Goal: Task Accomplishment & Management: Manage account settings

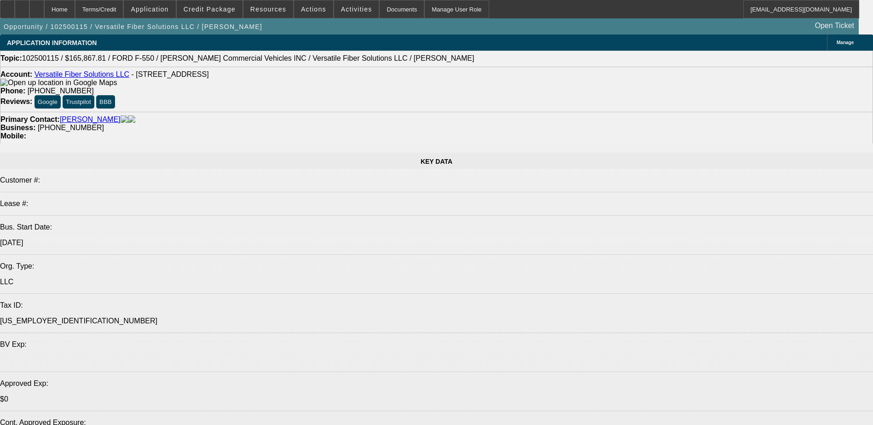
select select "0"
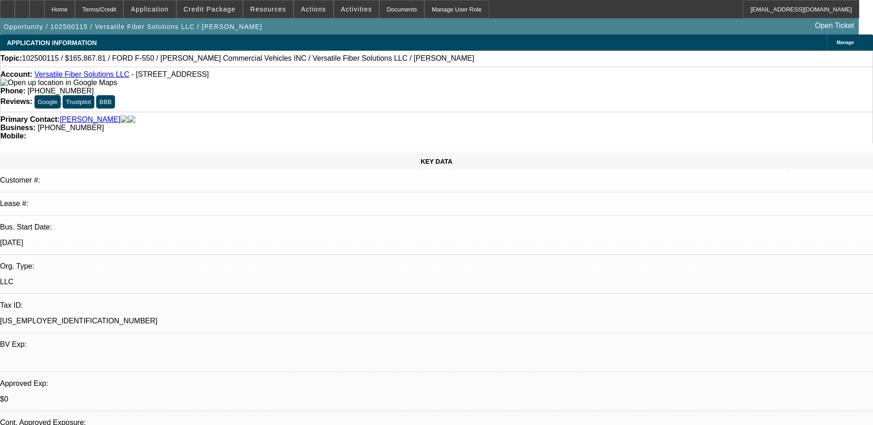
select select "0"
select select "6"
select select "0"
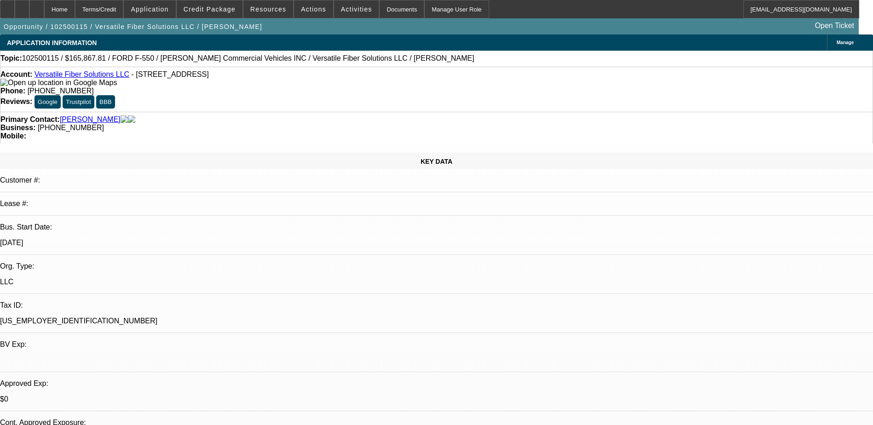
select select "0"
select select "6"
click at [223, 13] on span at bounding box center [210, 9] width 66 height 22
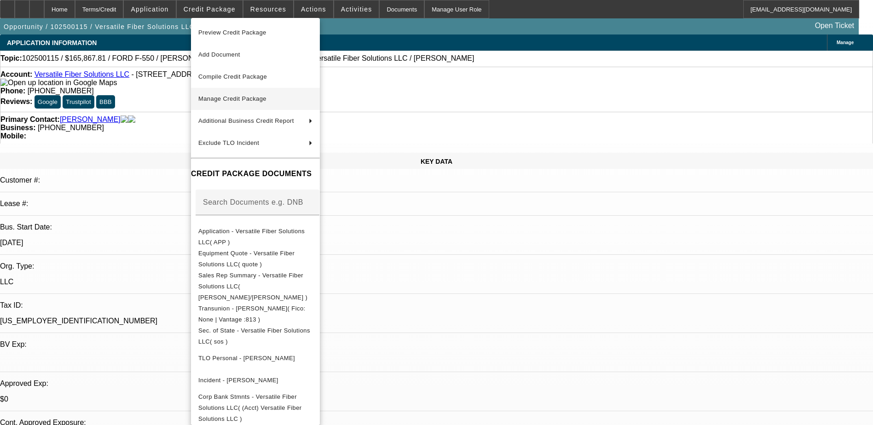
click at [237, 96] on span "Manage Credit Package" at bounding box center [232, 98] width 68 height 7
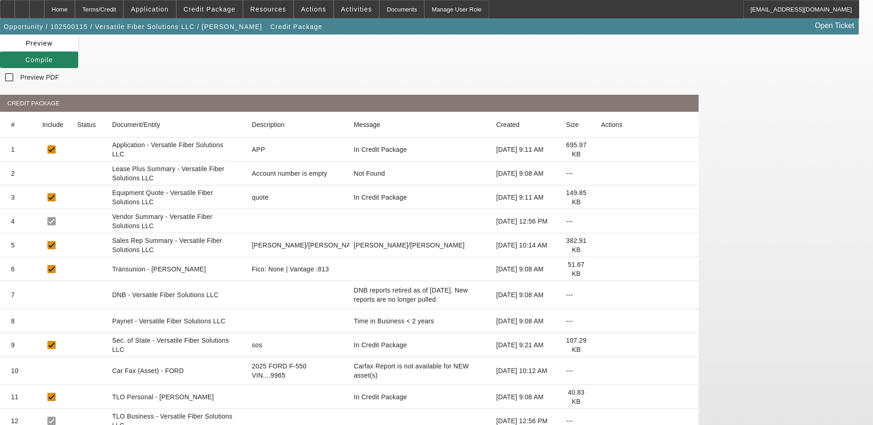
scroll to position [92, 0]
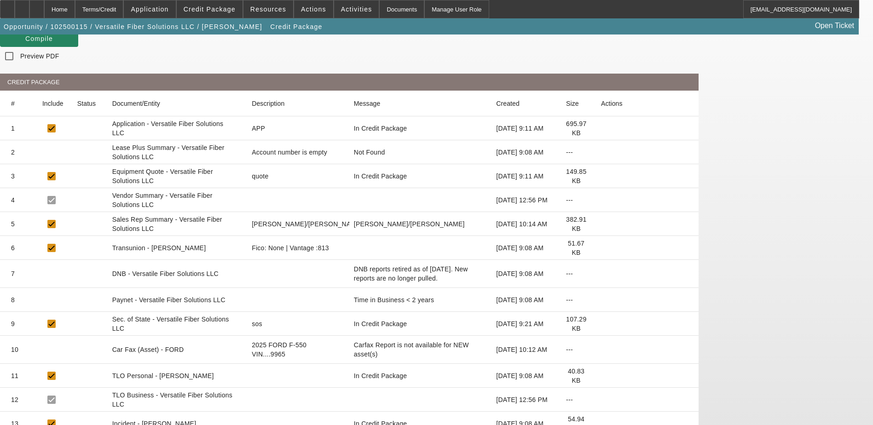
click at [601, 324] on icon at bounding box center [601, 324] width 0 height 0
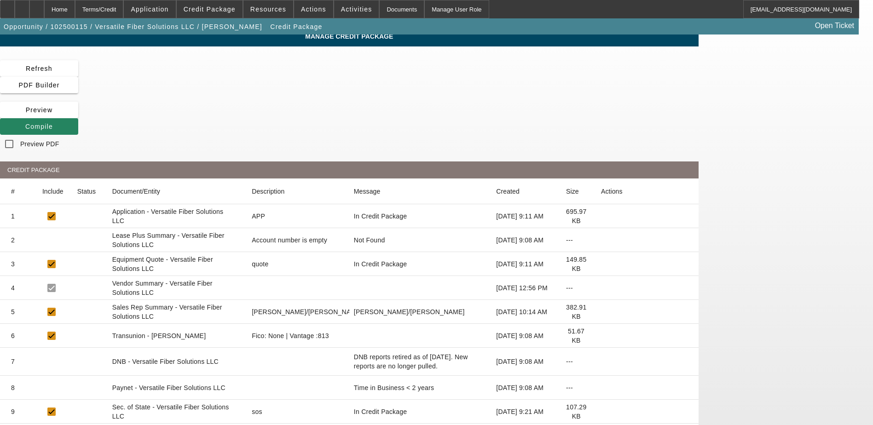
scroll to position [0, 0]
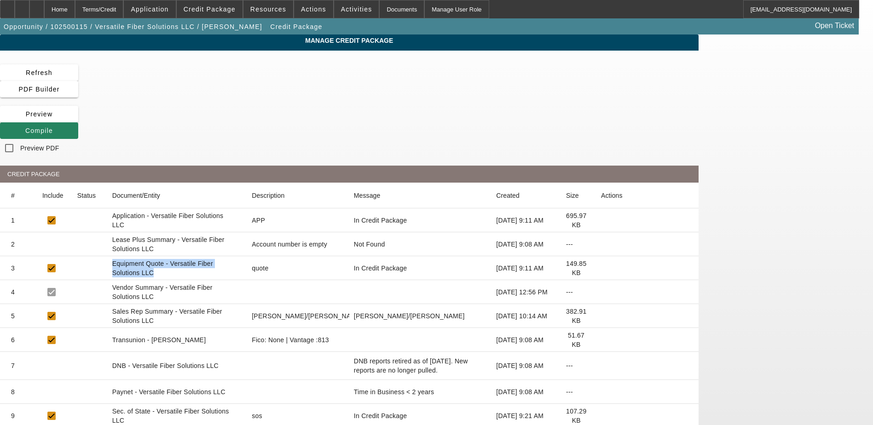
drag, startPoint x: 210, startPoint y: 188, endPoint x: 262, endPoint y: 196, distance: 52.2
click at [245, 256] on mat-cell "Equipment Quote - Versatile Fiber Solutions LLC" at bounding box center [175, 268] width 140 height 24
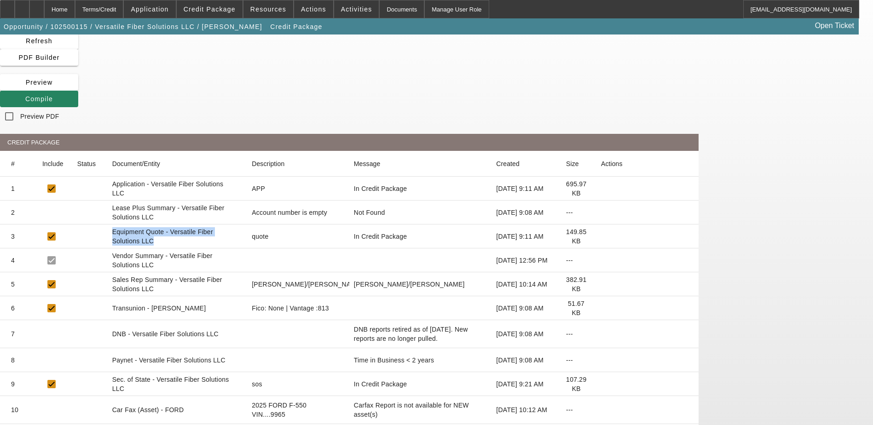
scroll to position [46, 0]
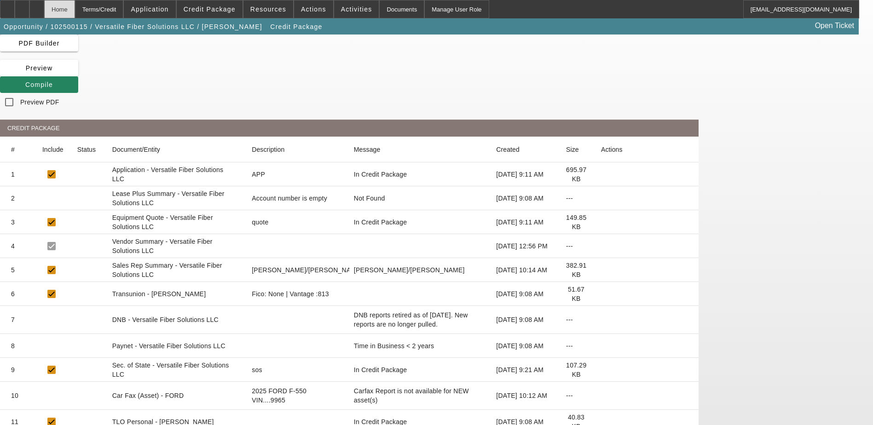
click at [75, 9] on div "Home" at bounding box center [59, 9] width 31 height 18
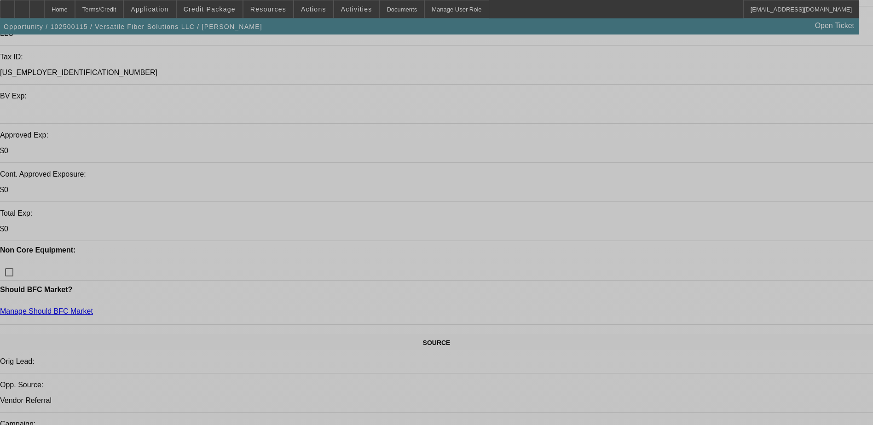
select select "0"
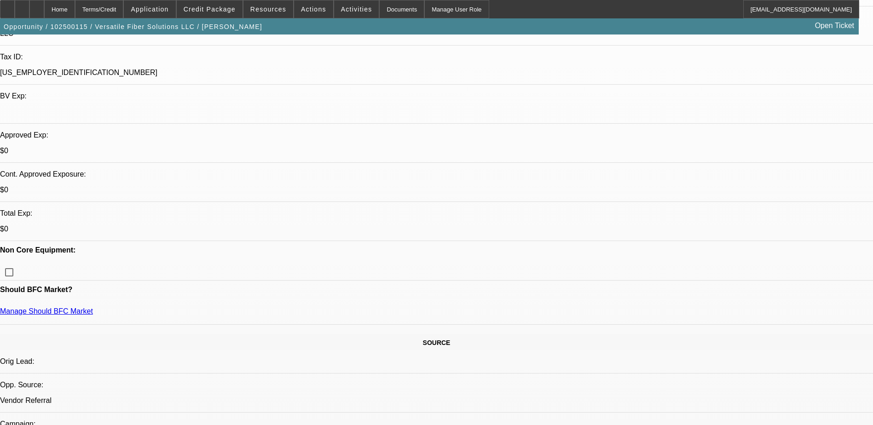
select select "0"
select select "6"
select select "0"
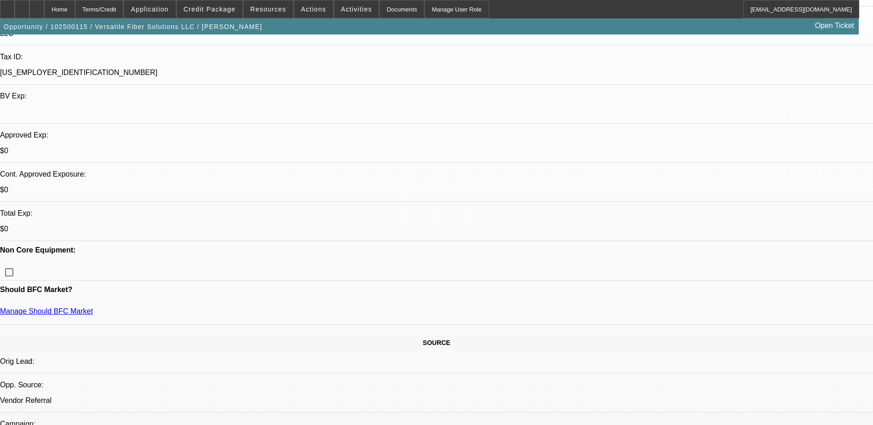
select select "6"
select select "0"
select select "6"
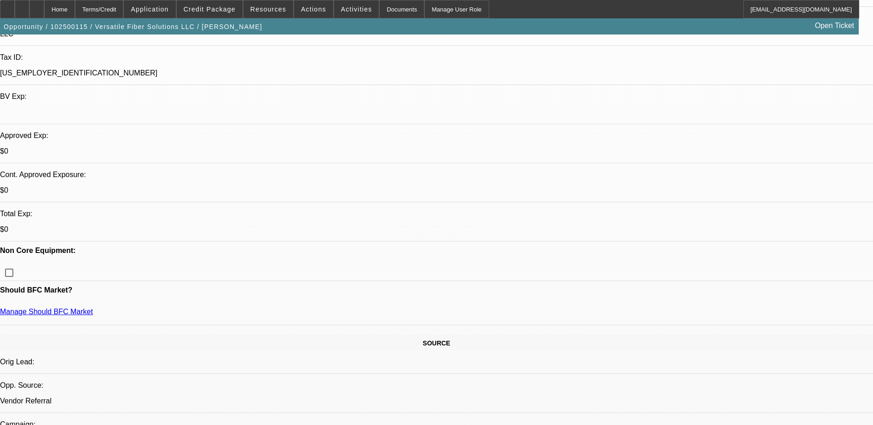
scroll to position [248, 0]
click at [230, 10] on span "Credit Package" at bounding box center [210, 9] width 52 height 7
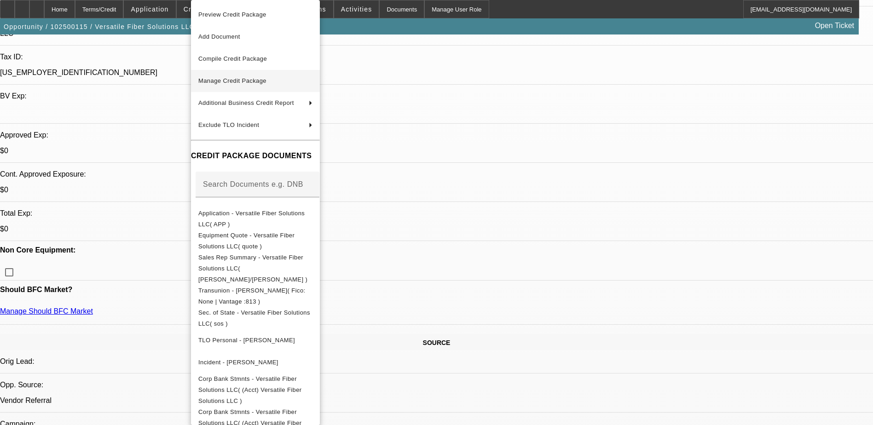
click at [251, 79] on span "Manage Credit Package" at bounding box center [232, 80] width 68 height 7
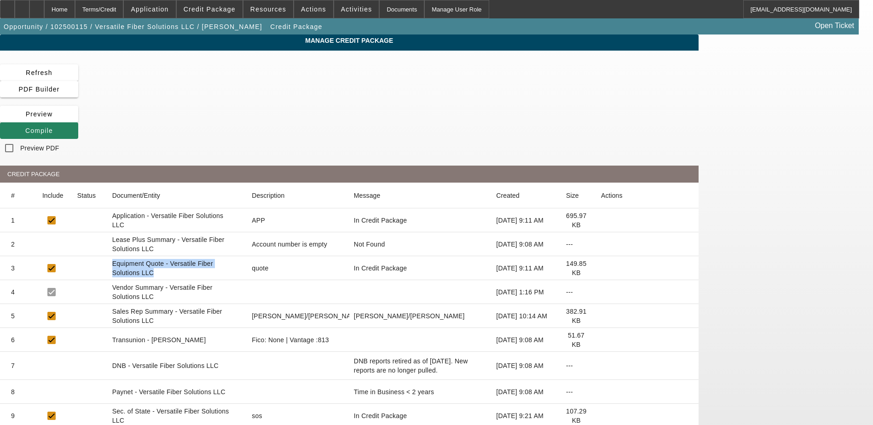
drag, startPoint x: 211, startPoint y: 187, endPoint x: 255, endPoint y: 196, distance: 45.6
click at [245, 256] on mat-cell "Equipment Quote - Versatile Fiber Solutions LLC" at bounding box center [175, 268] width 140 height 24
drag, startPoint x: 255, startPoint y: 196, endPoint x: 312, endPoint y: 197, distance: 56.1
click at [245, 256] on mat-cell "Equipment Quote - Versatile Fiber Solutions LLC" at bounding box center [175, 268] width 140 height 24
drag, startPoint x: 212, startPoint y: 190, endPoint x: 259, endPoint y: 189, distance: 47.4
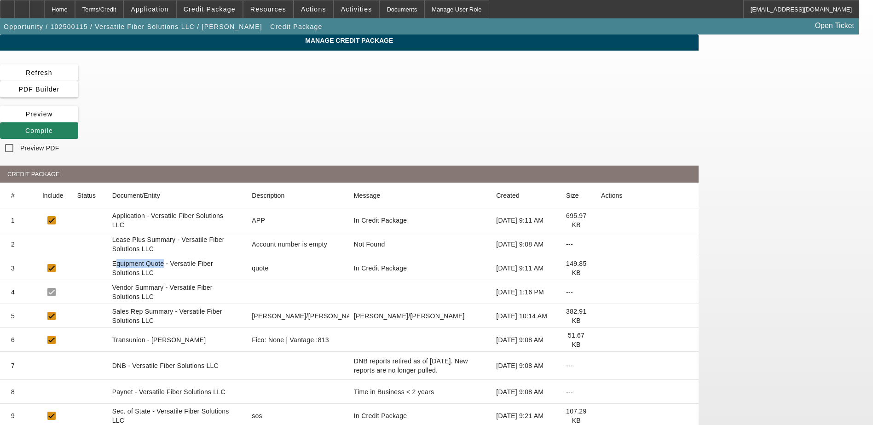
click at [245, 256] on mat-cell "Equipment Quote - Versatile Fiber Solutions LLC" at bounding box center [175, 268] width 140 height 24
drag, startPoint x: 210, startPoint y: 189, endPoint x: 261, endPoint y: 190, distance: 51.1
click at [245, 256] on mat-cell "Equipment Quote - Versatile Fiber Solutions LLC" at bounding box center [175, 268] width 140 height 24
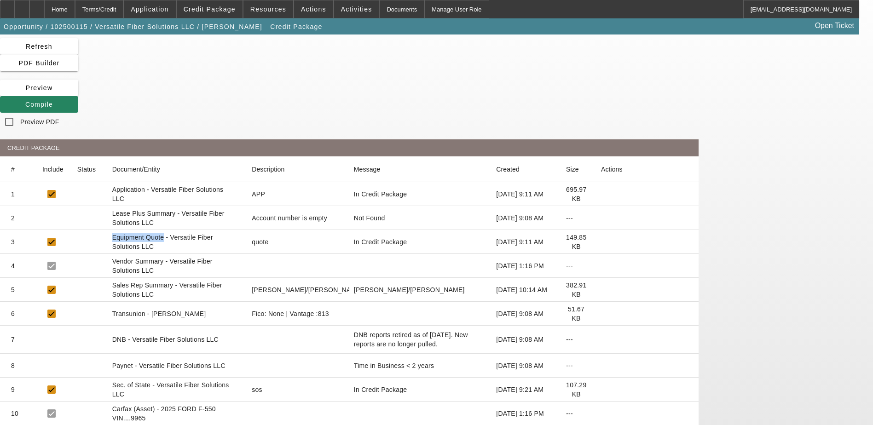
scroll to position [46, 0]
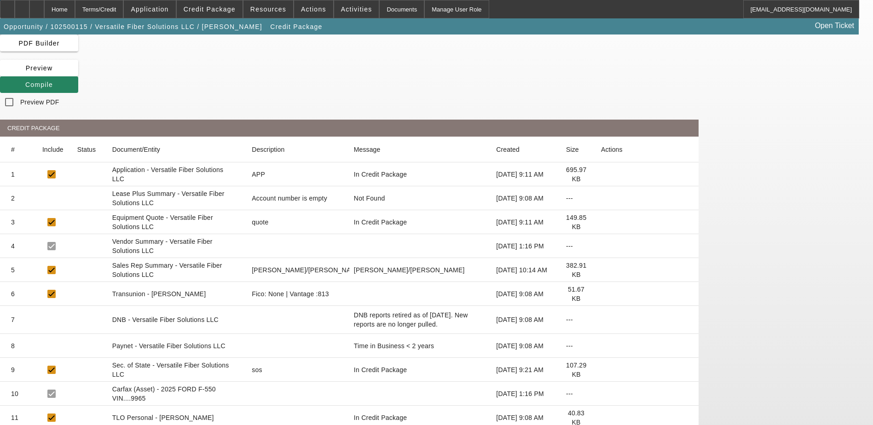
drag, startPoint x: 209, startPoint y: 410, endPoint x: 309, endPoint y: 412, distance: 99.9
drag, startPoint x: 209, startPoint y: 144, endPoint x: 282, endPoint y: 150, distance: 72.5
click at [245, 210] on mat-cell "Equipment Quote - Versatile Fiber Solutions LLC" at bounding box center [175, 222] width 140 height 24
drag, startPoint x: 212, startPoint y: 410, endPoint x: 269, endPoint y: 416, distance: 56.9
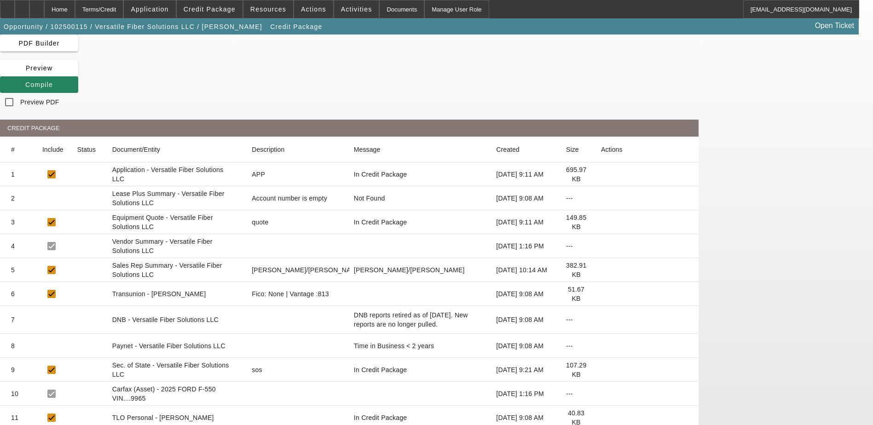
drag, startPoint x: 209, startPoint y: 143, endPoint x: 255, endPoint y: 151, distance: 46.7
click at [245, 210] on mat-cell "Equipment Quote - Versatile Fiber Solutions LLC" at bounding box center [175, 222] width 140 height 24
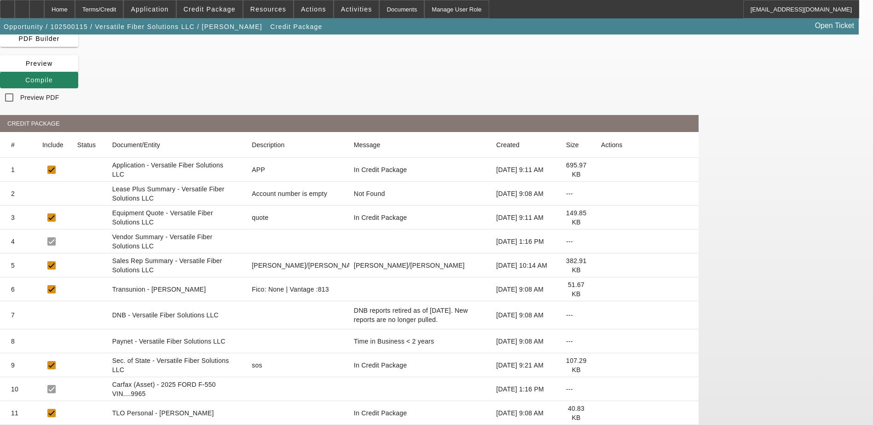
drag, startPoint x: 210, startPoint y: 410, endPoint x: 254, endPoint y: 416, distance: 44.2
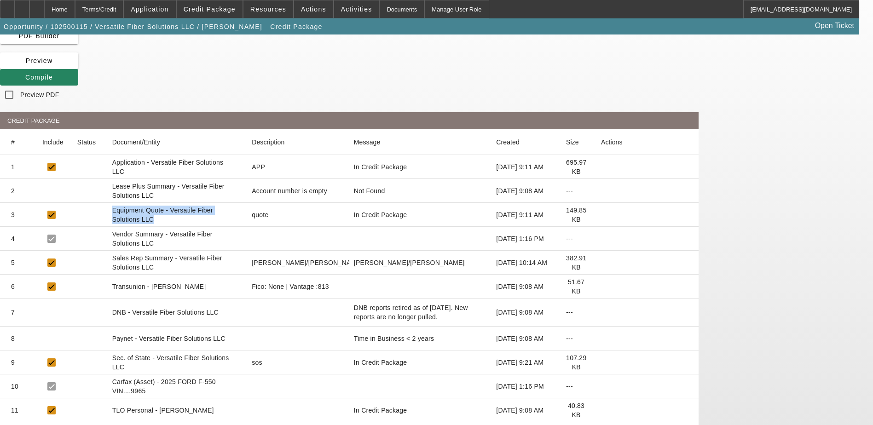
drag, startPoint x: 209, startPoint y: 137, endPoint x: 259, endPoint y: 145, distance: 50.4
click at [245, 203] on mat-cell "Equipment Quote - Versatile Fiber Solutions LLC" at bounding box center [175, 215] width 140 height 24
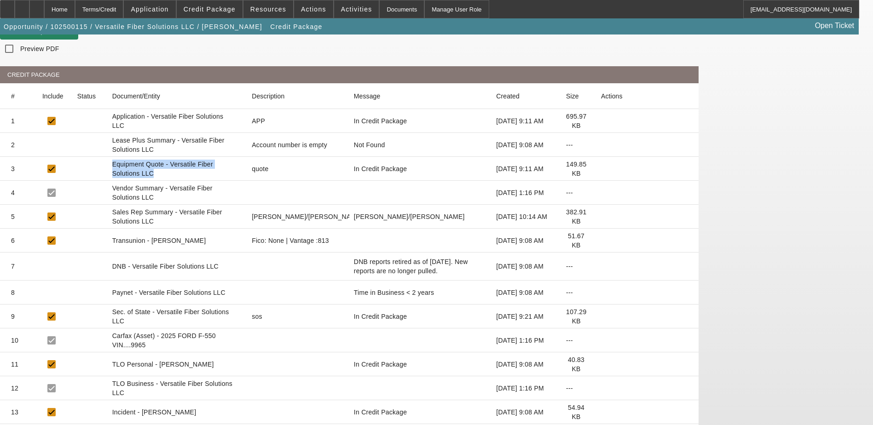
click at [222, 157] on mat-cell "Equipment Quote - Versatile Fiber Solutions LLC" at bounding box center [175, 169] width 140 height 24
drag, startPoint x: 209, startPoint y: 90, endPoint x: 256, endPoint y: 96, distance: 46.9
click at [245, 157] on mat-cell "Equipment Quote - Versatile Fiber Solutions LLC" at bounding box center [175, 169] width 140 height 24
click at [157, 12] on span "Application" at bounding box center [150, 9] width 38 height 7
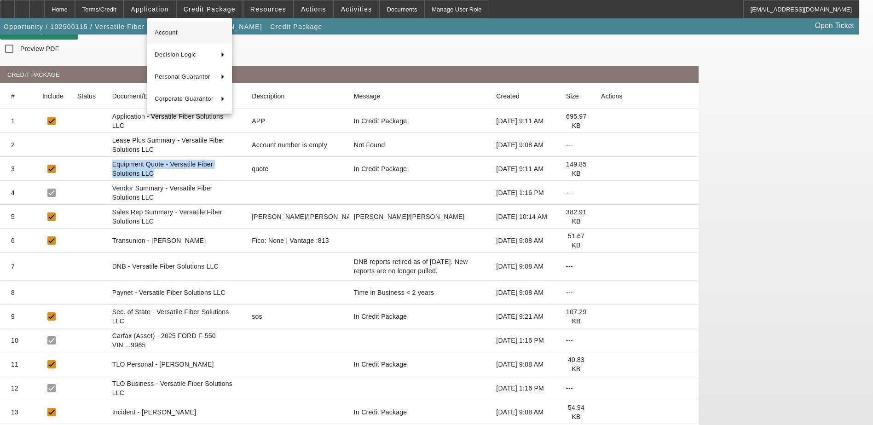
click at [168, 34] on span "Account" at bounding box center [190, 32] width 70 height 11
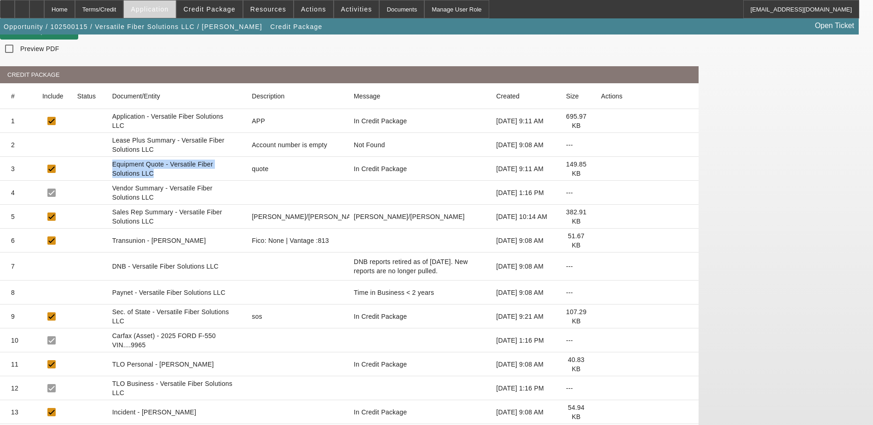
click at [168, 12] on span "Application" at bounding box center [150, 9] width 38 height 7
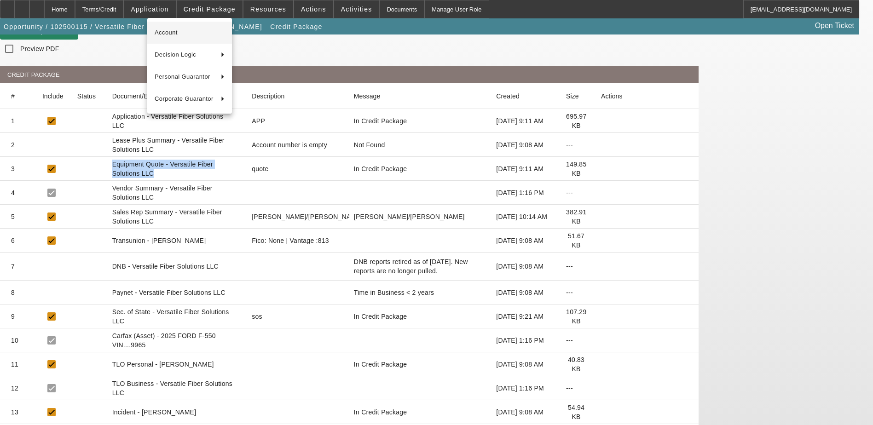
click at [175, 29] on span "Account" at bounding box center [190, 32] width 70 height 11
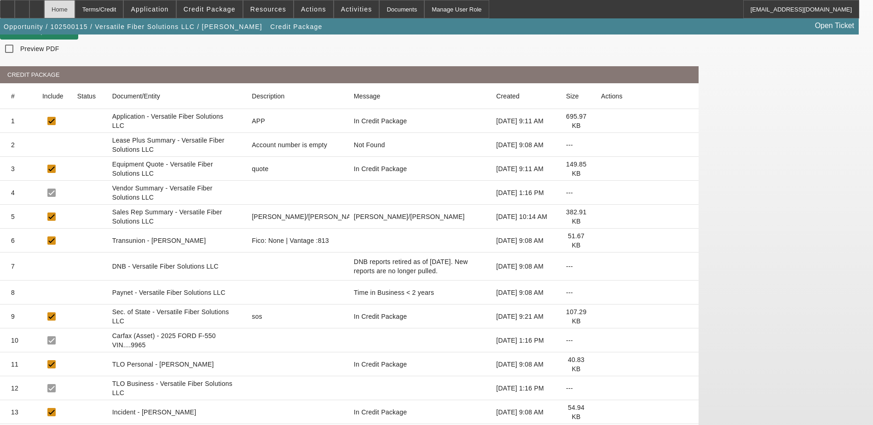
click at [75, 9] on div "Home" at bounding box center [59, 9] width 31 height 18
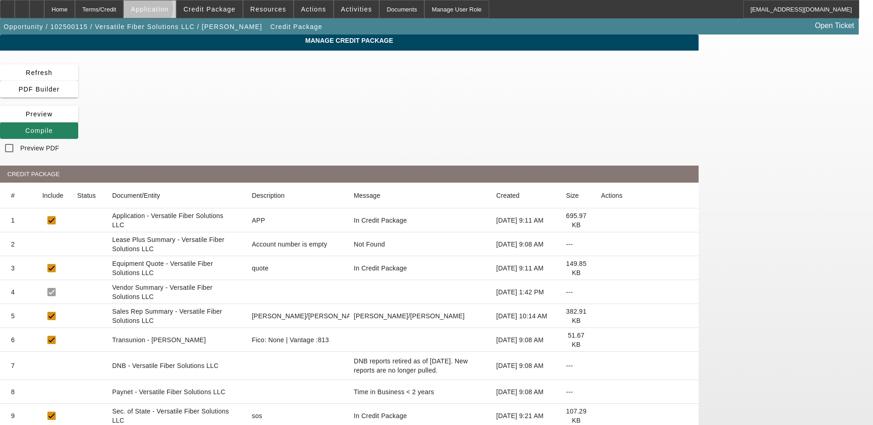
click at [168, 10] on span "Application" at bounding box center [150, 9] width 38 height 7
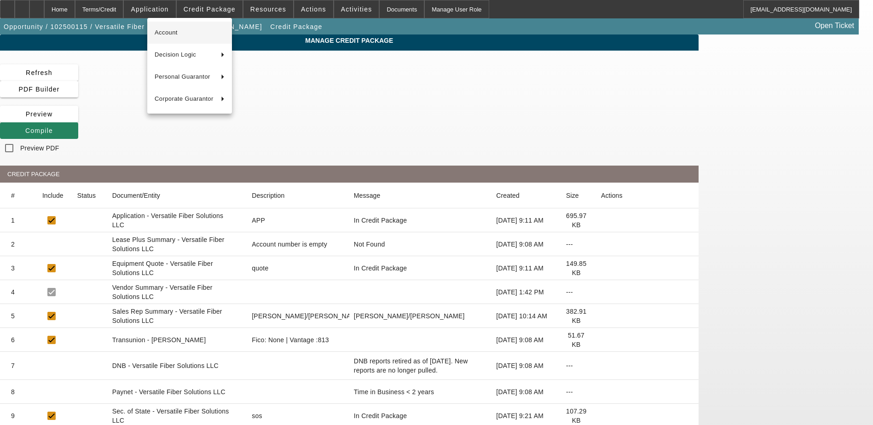
click at [174, 35] on span "Account" at bounding box center [190, 32] width 70 height 11
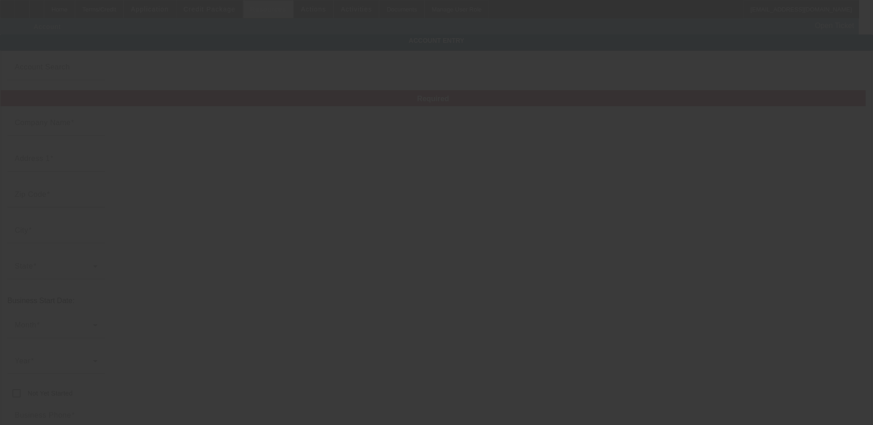
type input "Versatile Fiber Solutions LLC"
type input "1606 Olive St"
type input "19604"
type input "Reading"
type input "[PHONE_NUMBER]"
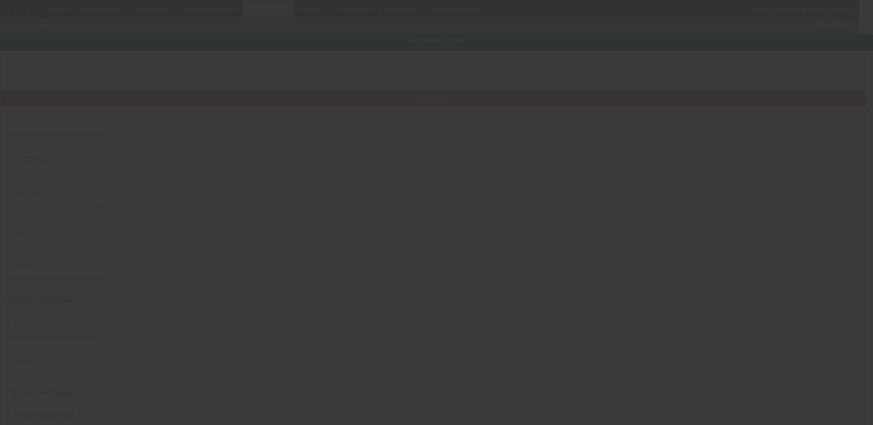
type input "[US_EMPLOYER_IDENTIFICATION_NUMBER]"
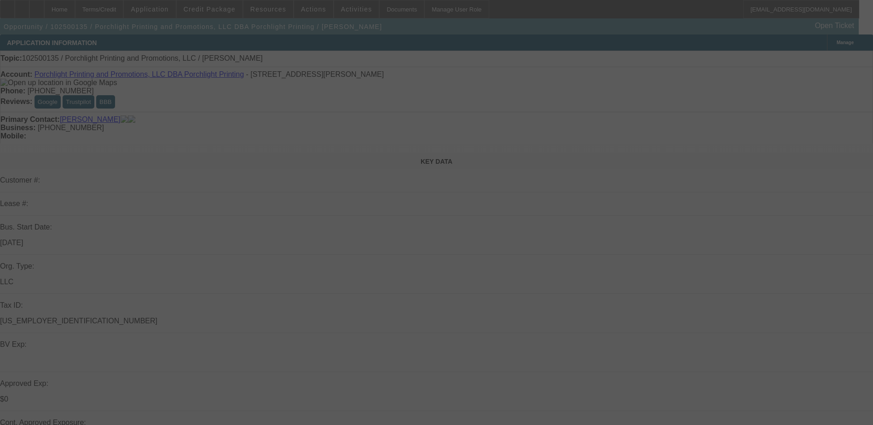
select select "0"
select select "2"
select select "0.1"
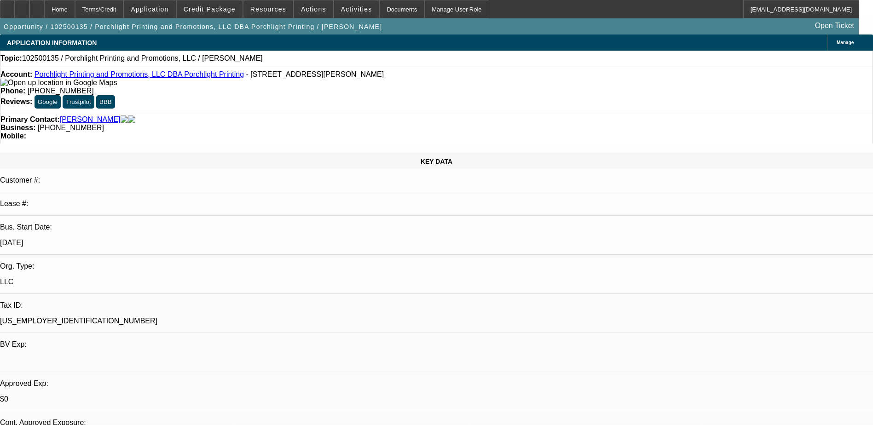
select select "1"
select select "2"
select select "4"
drag, startPoint x: 710, startPoint y: 42, endPoint x: 698, endPoint y: 43, distance: 12.0
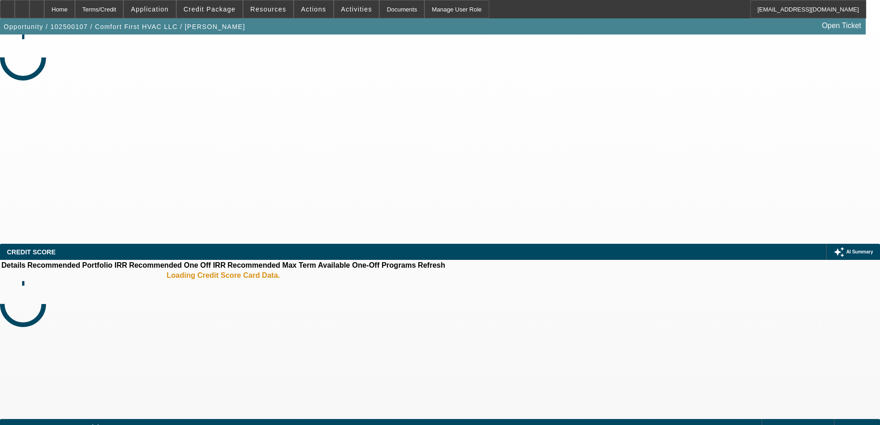
select select "0"
select select "2"
select select "0.1"
select select "4"
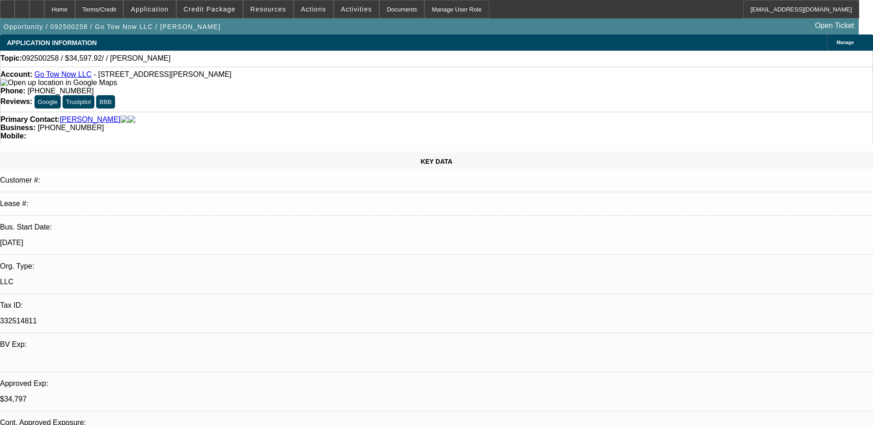
select select "0"
select select "2"
select select "0.1"
select select "1"
select select "2"
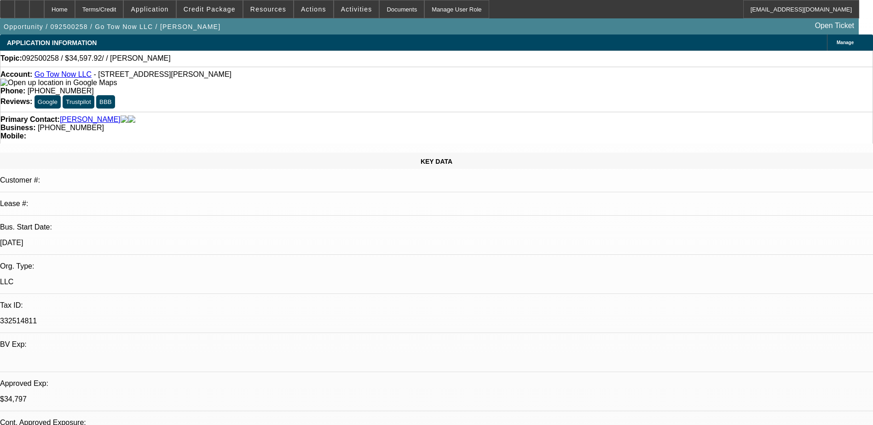
select select "4"
